Goal: Transaction & Acquisition: Purchase product/service

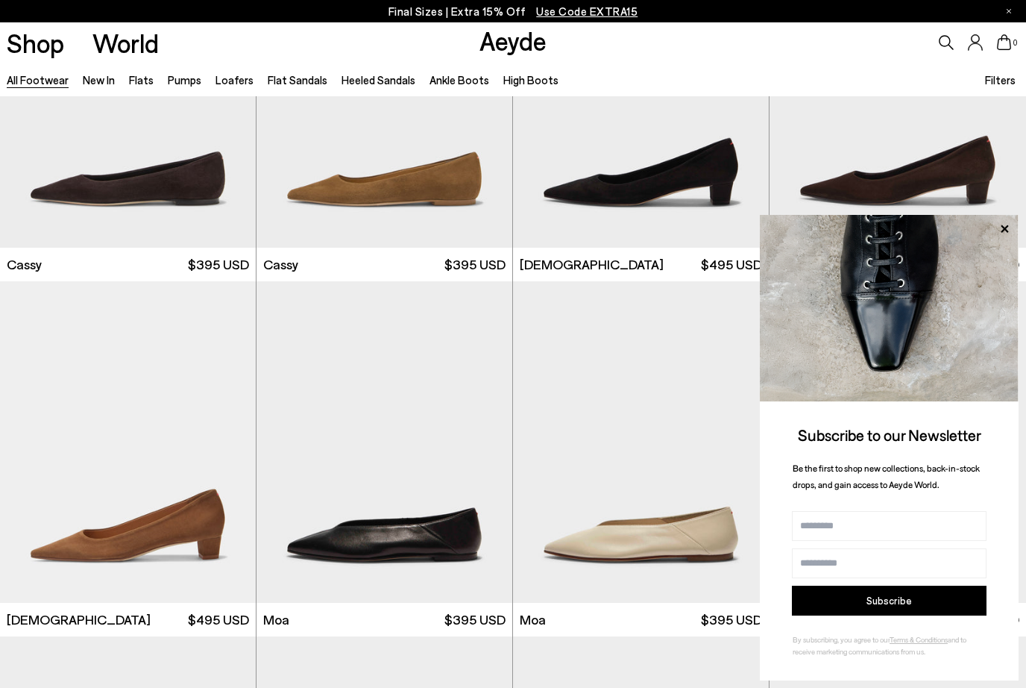
scroll to position [5501, 0]
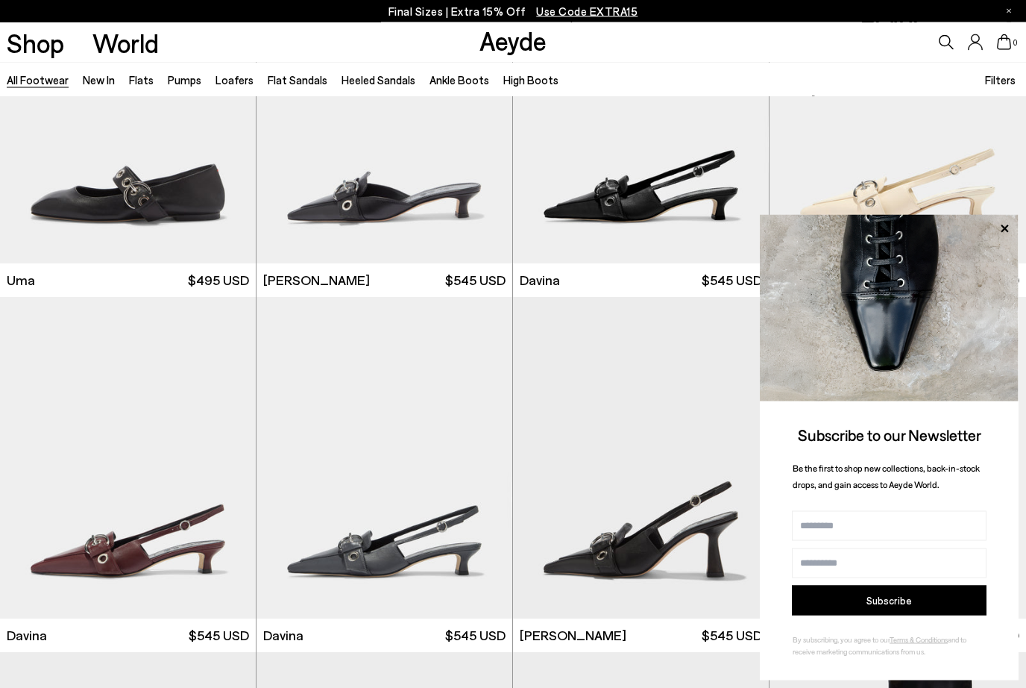
scroll to position [7969, 0]
click at [178, 144] on img "1 / 6" at bounding box center [128, 102] width 256 height 321
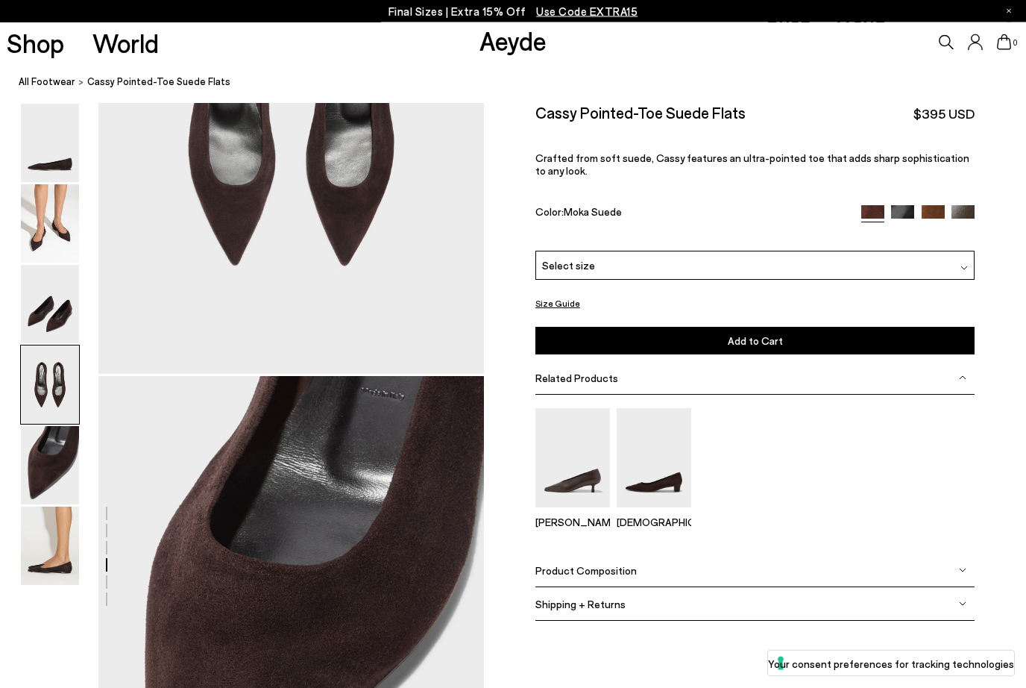
scroll to position [1773, 0]
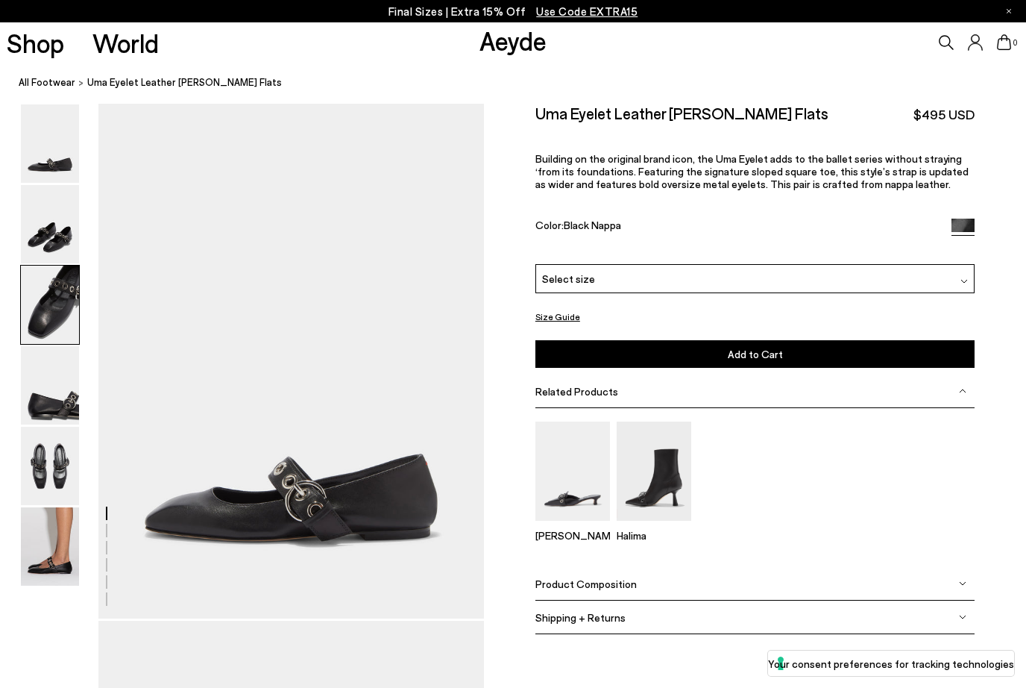
scroll to position [1034, 0]
